Goal: Check status: Check status

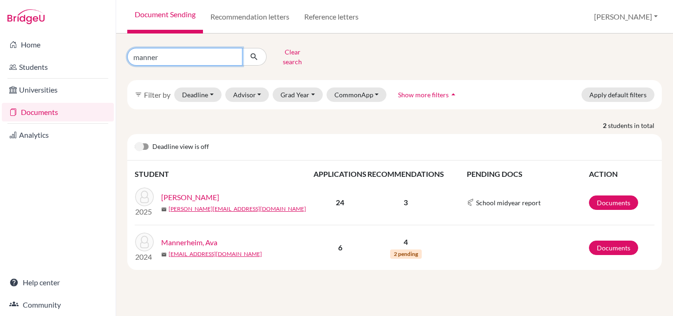
click at [176, 56] on input "manner" at bounding box center [184, 57] width 115 height 18
click at [232, 54] on input "manner" at bounding box center [184, 57] width 115 height 18
type input "[PERSON_NAME]"
click button "submit" at bounding box center [254, 57] width 25 height 18
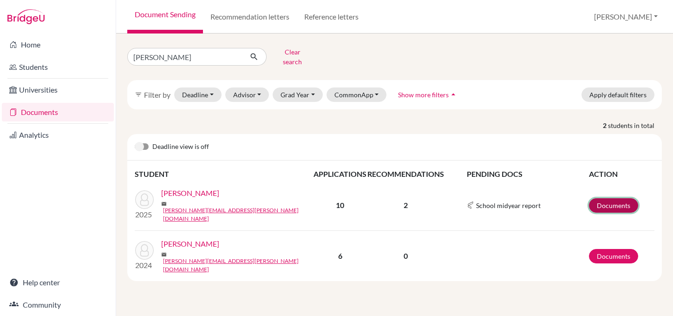
click at [617, 198] on link "Documents" at bounding box center [613, 205] width 49 height 14
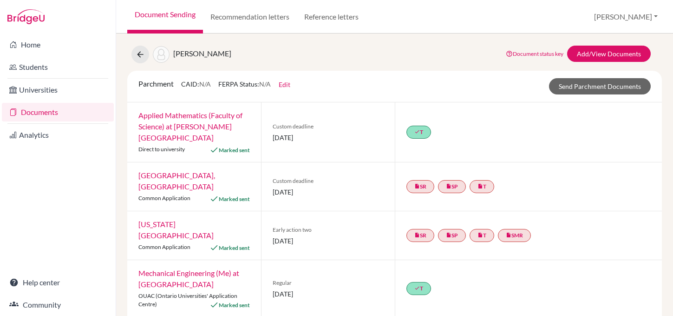
scroll to position [20, 0]
click at [421, 126] on link "done T" at bounding box center [419, 132] width 25 height 13
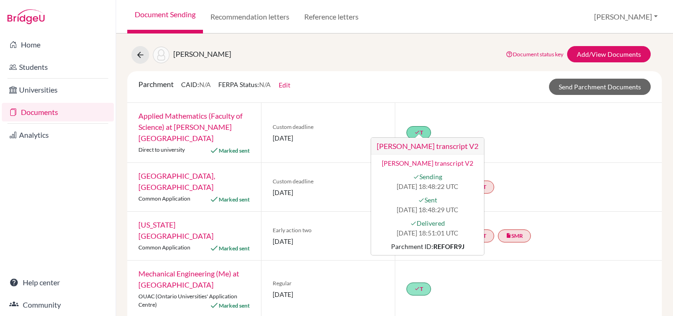
click at [417, 160] on link "[PERSON_NAME] transcript V2" at bounding box center [428, 163] width 92 height 8
